Goal: Find contact information: Find contact information

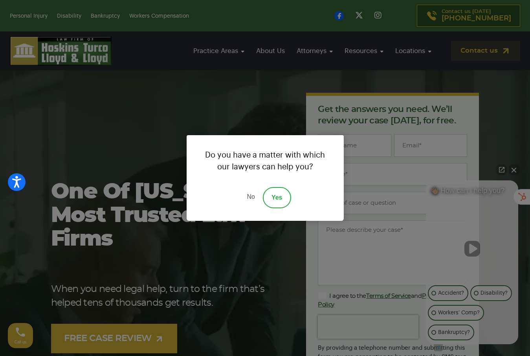
click at [253, 198] on link "No" at bounding box center [251, 197] width 24 height 21
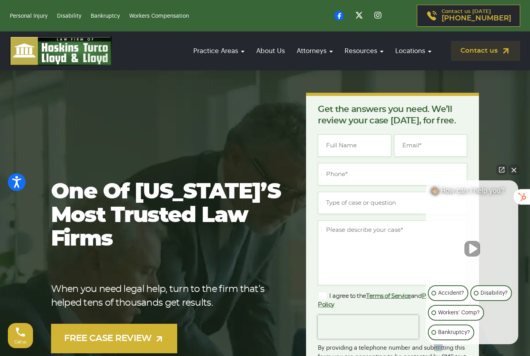
click at [485, 24] on link "Contact us [DATE] [PHONE_NUMBER]" at bounding box center [468, 16] width 103 height 22
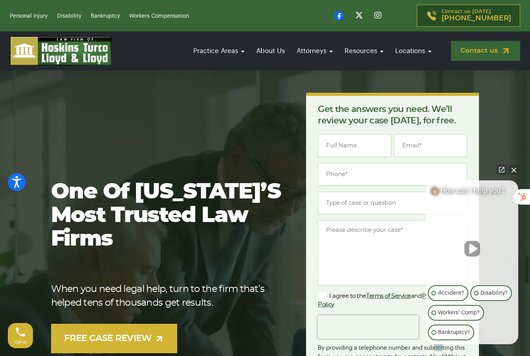
click at [479, 50] on link "Contact us" at bounding box center [485, 51] width 69 height 20
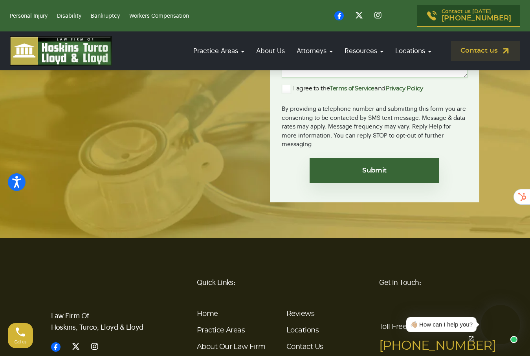
scroll to position [1837, 0]
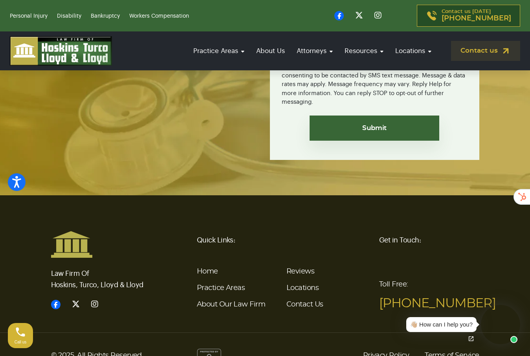
click at [343, 197] on footer "Law Firm Of Hoskins, Turco, Lloyd & Lloyd Quick Links: Home Practice Areas Abou…" at bounding box center [265, 291] width 530 height 193
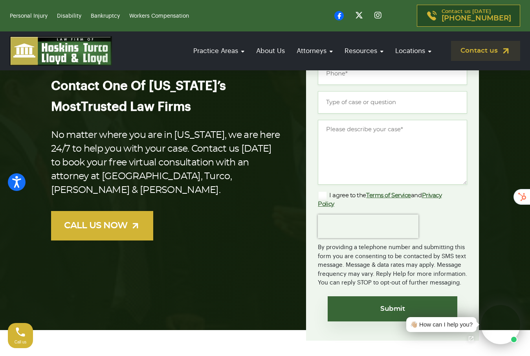
scroll to position [0, 0]
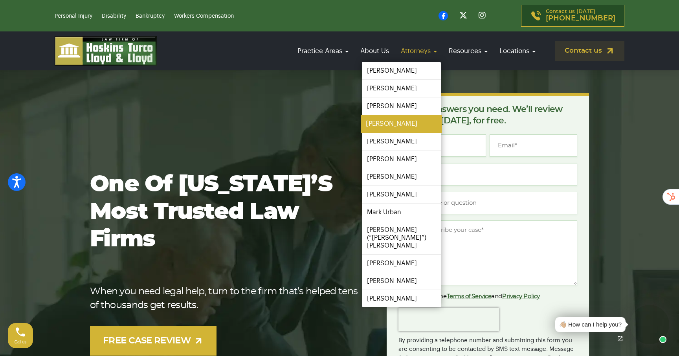
click at [392, 127] on link "[PERSON_NAME]" at bounding box center [401, 124] width 81 height 18
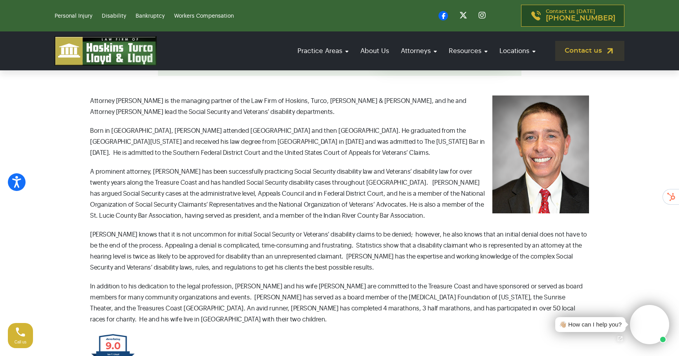
scroll to position [261, 0]
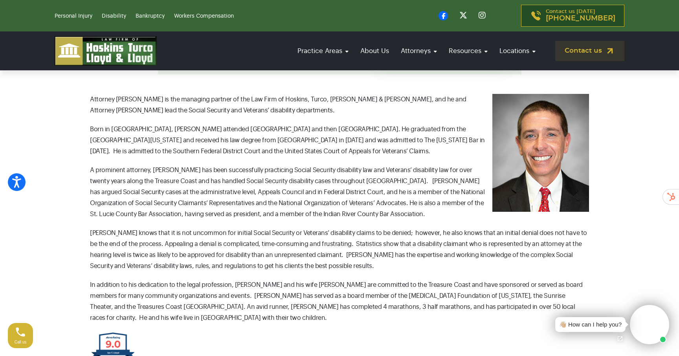
click at [389, 114] on p "Attorney Ian Lloyd is the managing partner of the Law Firm of Hoskins, Turco, L…" at bounding box center [339, 105] width 499 height 22
click at [466, 164] on div "Attorney Ian Lloyd is the managing partner of the Law Firm of Hoskins, Turco, L…" at bounding box center [339, 230] width 499 height 273
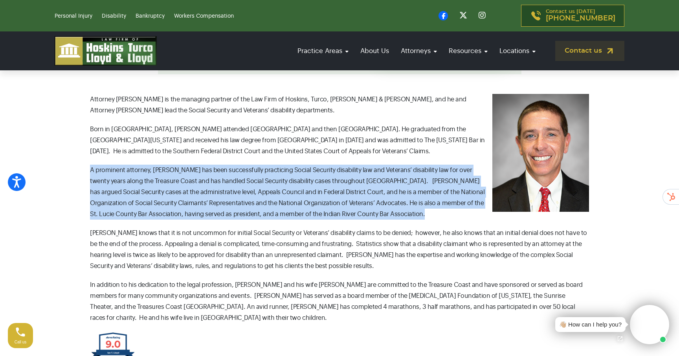
click at [466, 164] on div "Attorney Ian Lloyd is the managing partner of the Law Firm of Hoskins, Turco, L…" at bounding box center [339, 230] width 499 height 273
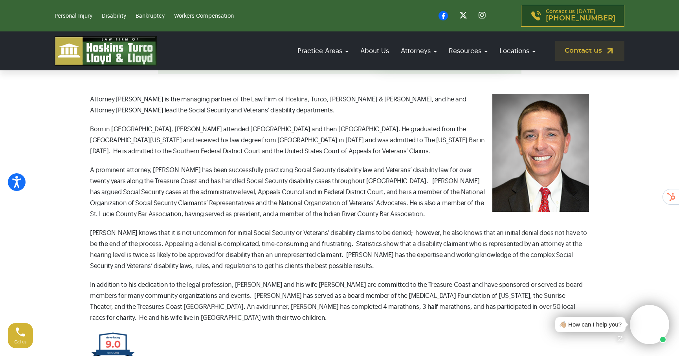
click at [441, 147] on p "Born in St. Lucie County, Ian attended St. Anastasia Catholic School and then S…" at bounding box center [339, 140] width 499 height 33
click at [440, 148] on p "Born in St. Lucie County, Ian attended St. Anastasia Catholic School and then S…" at bounding box center [339, 140] width 499 height 33
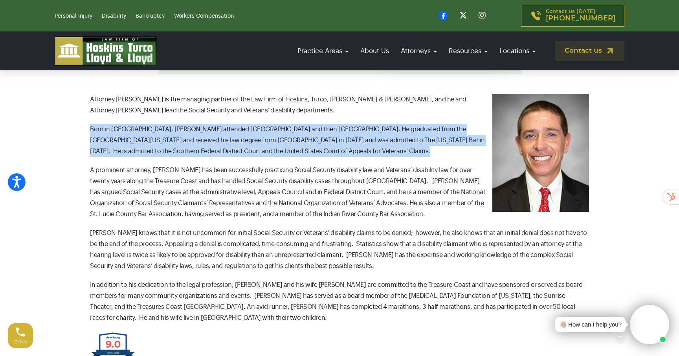
click at [440, 148] on p "Born in St. Lucie County, Ian attended St. Anastasia Catholic School and then S…" at bounding box center [339, 140] width 499 height 33
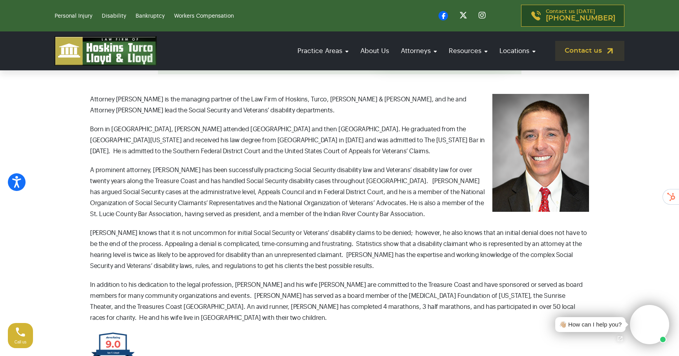
click at [406, 114] on p "Attorney Ian Lloyd is the managing partner of the Law Firm of Hoskins, Turco, L…" at bounding box center [339, 105] width 499 height 22
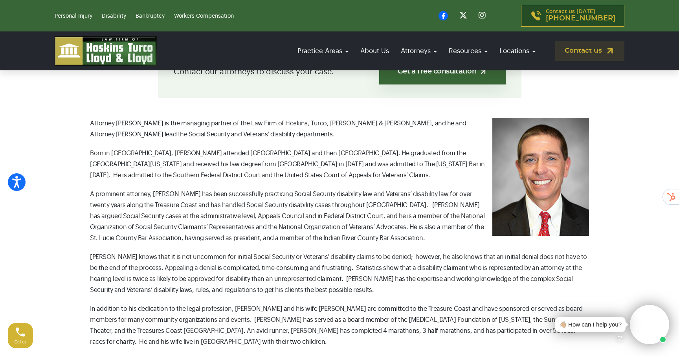
scroll to position [237, 0]
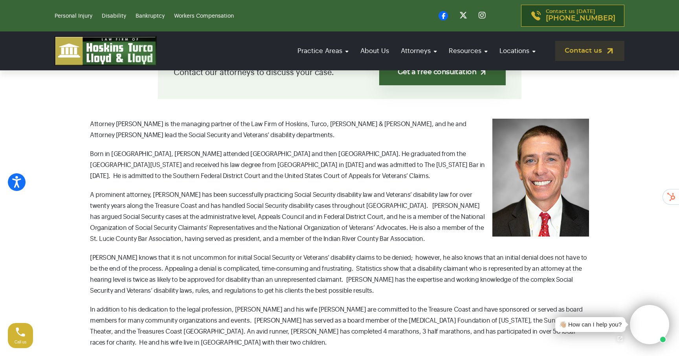
click at [395, 133] on p "Attorney Ian Lloyd is the managing partner of the Law Firm of Hoskins, Turco, L…" at bounding box center [339, 130] width 499 height 22
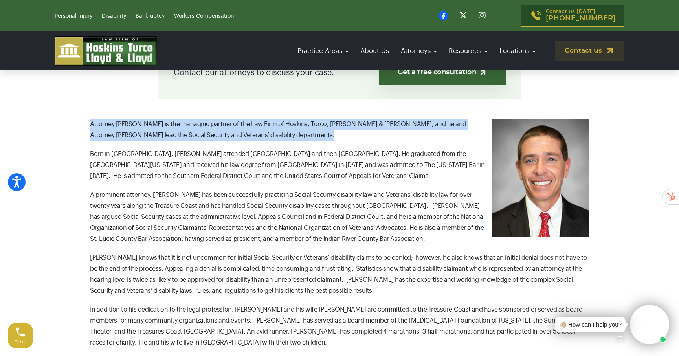
click at [395, 133] on p "Attorney Ian Lloyd is the managing partner of the Law Firm of Hoskins, Turco, L…" at bounding box center [339, 130] width 499 height 22
click at [396, 137] on p "Attorney Ian Lloyd is the managing partner of the Law Firm of Hoskins, Turco, L…" at bounding box center [339, 130] width 499 height 22
